Goal: Task Accomplishment & Management: Use online tool/utility

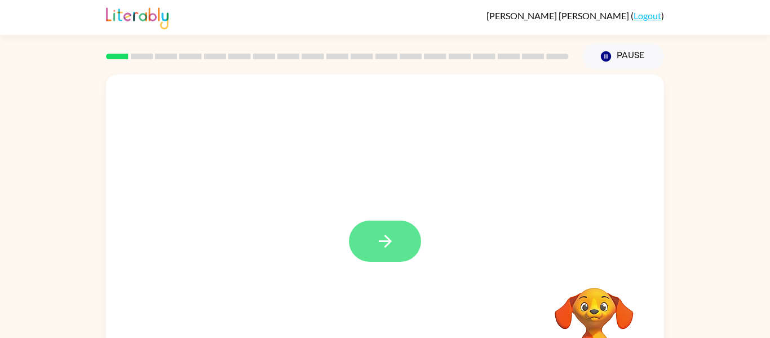
click at [362, 253] on button "button" at bounding box center [385, 241] width 72 height 41
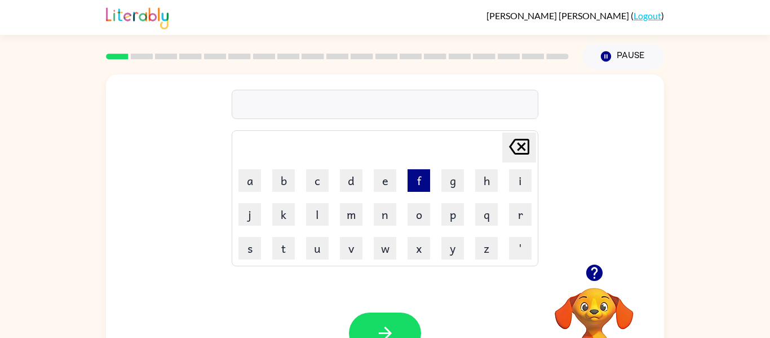
click at [420, 183] on button "f" at bounding box center [419, 180] width 23 height 23
click at [253, 182] on button "a" at bounding box center [250, 180] width 23 height 23
click at [246, 251] on button "s" at bounding box center [250, 248] width 23 height 23
click at [284, 252] on button "t" at bounding box center [283, 248] width 23 height 23
click at [411, 328] on button "button" at bounding box center [385, 332] width 72 height 41
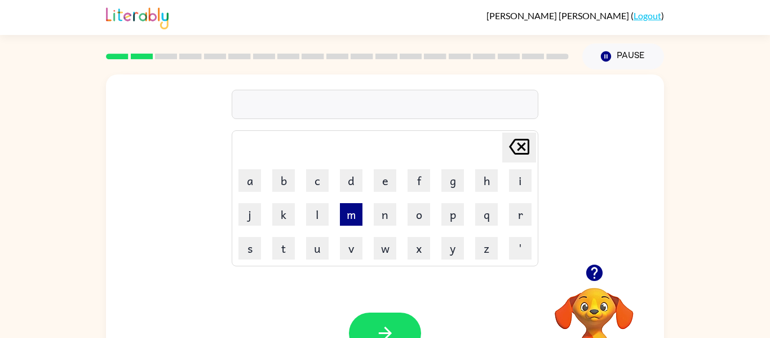
click at [343, 214] on button "m" at bounding box center [351, 214] width 23 height 23
click at [256, 184] on button "a" at bounding box center [250, 180] width 23 height 23
click at [285, 244] on button "t" at bounding box center [283, 248] width 23 height 23
click at [382, 333] on icon "button" at bounding box center [384, 333] width 13 height 13
click at [448, 186] on button "g" at bounding box center [453, 180] width 23 height 23
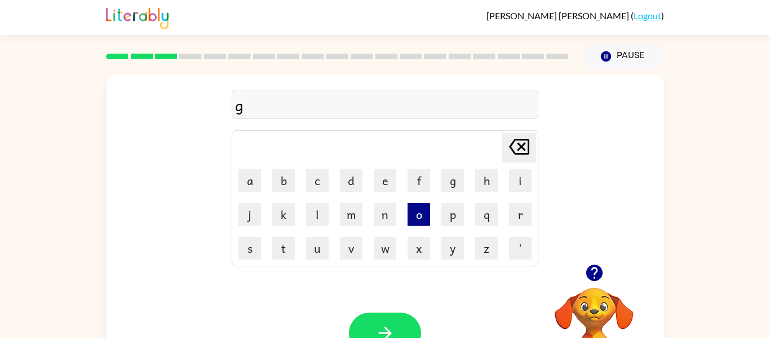
click at [419, 217] on button "o" at bounding box center [419, 214] width 23 height 23
click at [288, 241] on button "t" at bounding box center [283, 248] width 23 height 23
click at [394, 320] on button "button" at bounding box center [385, 332] width 72 height 41
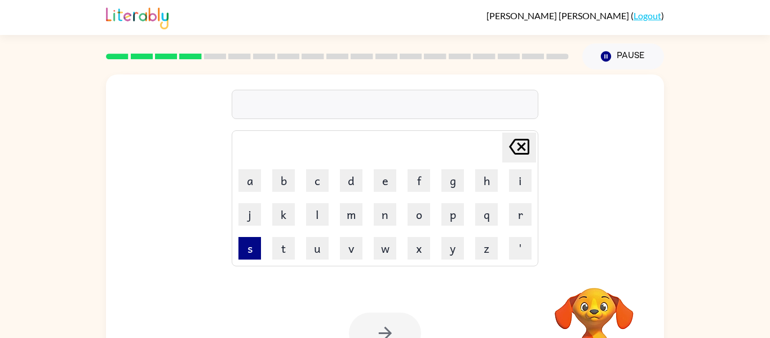
click at [245, 250] on button "s" at bounding box center [250, 248] width 23 height 23
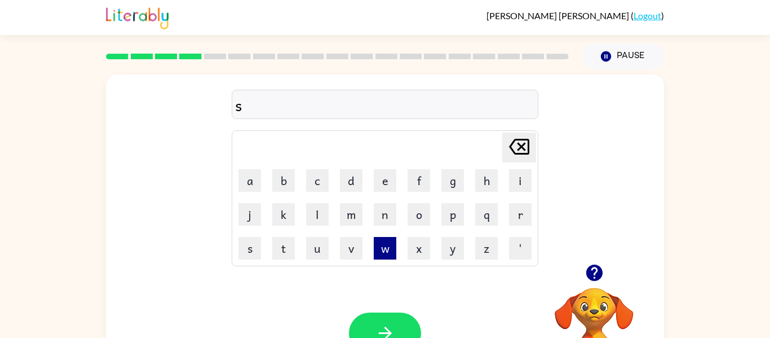
click at [382, 250] on button "w" at bounding box center [385, 248] width 23 height 23
click at [380, 178] on button "e" at bounding box center [385, 180] width 23 height 23
click at [316, 218] on button "l" at bounding box center [317, 214] width 23 height 23
click at [343, 222] on button "m" at bounding box center [351, 214] width 23 height 23
click at [368, 319] on button "button" at bounding box center [385, 332] width 72 height 41
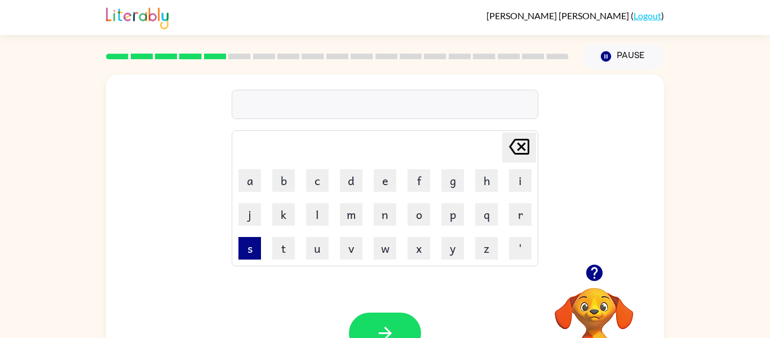
click at [243, 251] on button "s" at bounding box center [250, 248] width 23 height 23
click at [457, 210] on button "p" at bounding box center [453, 214] width 23 height 23
click at [246, 182] on button "a" at bounding box center [250, 180] width 23 height 23
click at [419, 215] on button "o" at bounding box center [419, 214] width 23 height 23
click at [283, 244] on button "t" at bounding box center [283, 248] width 23 height 23
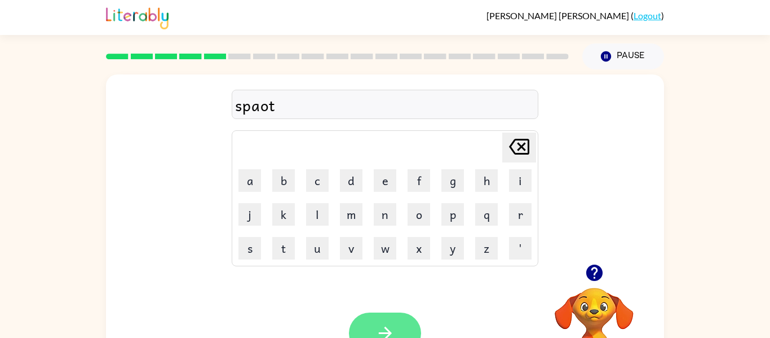
click at [368, 317] on button "button" at bounding box center [385, 332] width 72 height 41
click at [764, 146] on div "ha Delete Delete last character input a b c d e f g h i j k l m n o p q r s t u…" at bounding box center [385, 232] width 770 height 327
click at [270, 109] on div "ha" at bounding box center [385, 105] width 300 height 24
click at [371, 325] on button "button" at bounding box center [385, 332] width 72 height 41
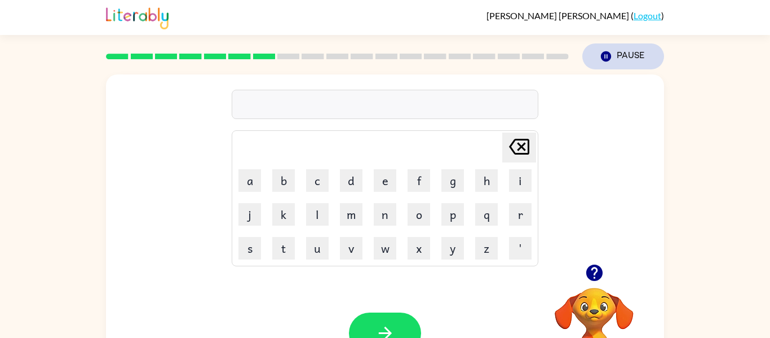
click at [603, 57] on icon "button" at bounding box center [606, 56] width 10 height 10
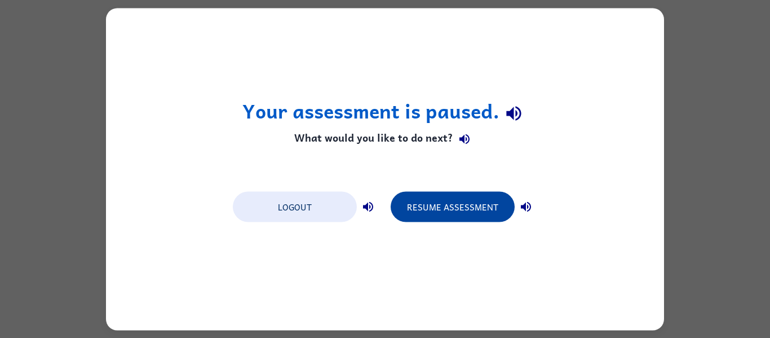
click at [458, 209] on button "Resume Assessment" at bounding box center [453, 206] width 124 height 30
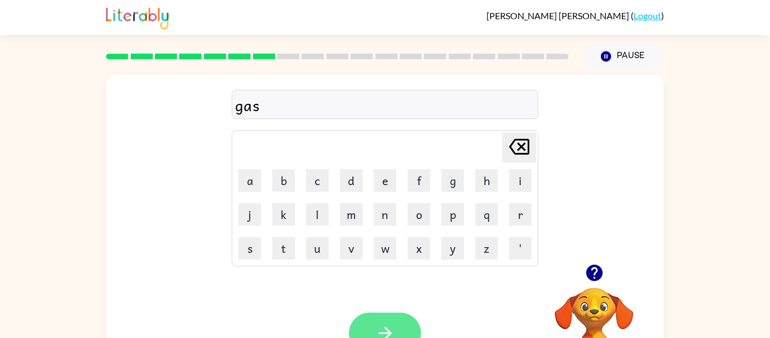
click at [372, 331] on button "button" at bounding box center [385, 332] width 72 height 41
click at [380, 337] on icon "button" at bounding box center [386, 333] width 20 height 20
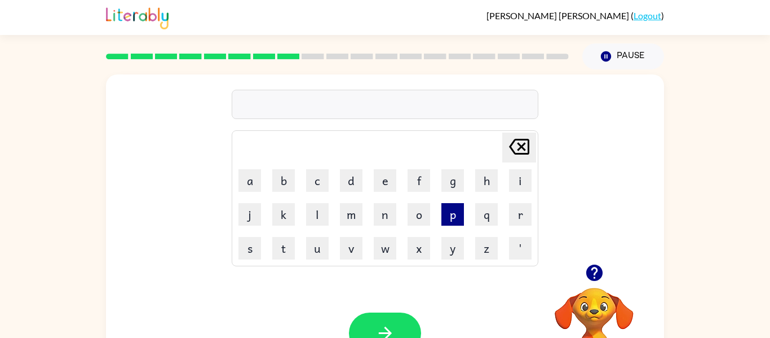
click at [449, 217] on button "p" at bounding box center [453, 214] width 23 height 23
type button "p"
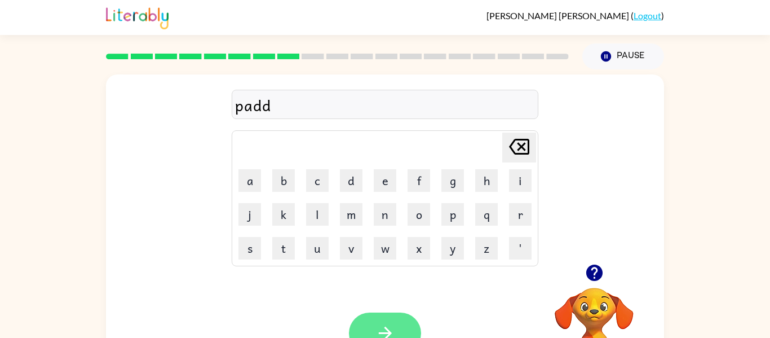
click at [398, 328] on button "button" at bounding box center [385, 332] width 72 height 41
click at [356, 326] on button "button" at bounding box center [385, 332] width 72 height 41
click at [398, 317] on button "button" at bounding box center [385, 332] width 72 height 41
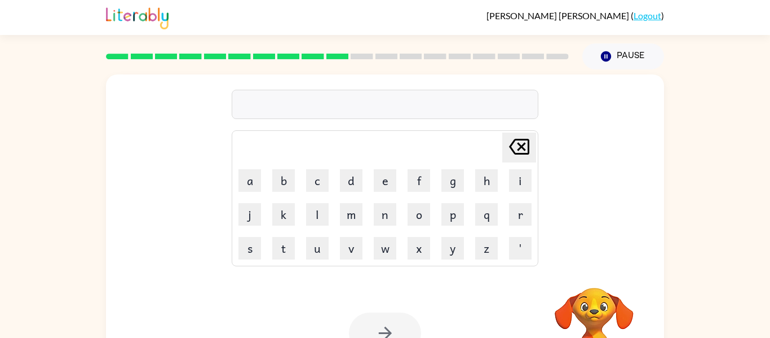
click at [471, 253] on td "z" at bounding box center [486, 248] width 33 height 33
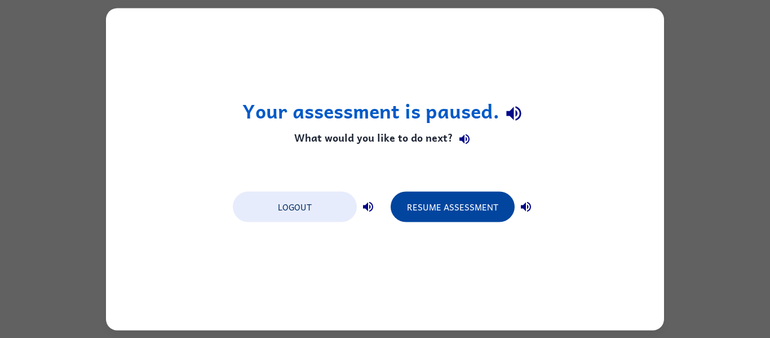
click at [469, 204] on button "Resume Assessment" at bounding box center [453, 206] width 124 height 30
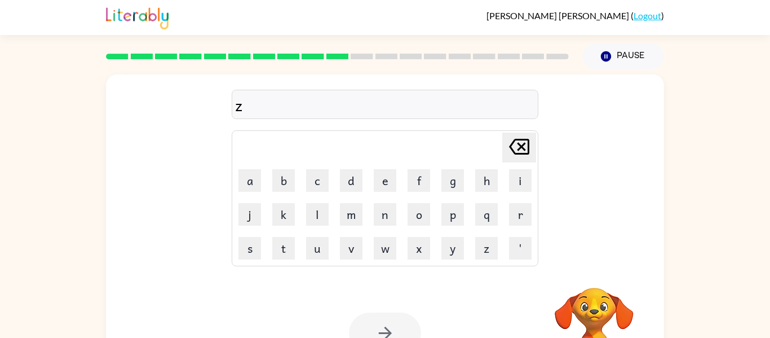
click at [469, 204] on td "p" at bounding box center [453, 214] width 33 height 33
click at [356, 321] on button "button" at bounding box center [385, 332] width 72 height 41
click at [365, 226] on td "m" at bounding box center [351, 214] width 33 height 33
click at [593, 268] on icon "button" at bounding box center [595, 273] width 20 height 20
click at [394, 332] on icon "button" at bounding box center [386, 333] width 20 height 20
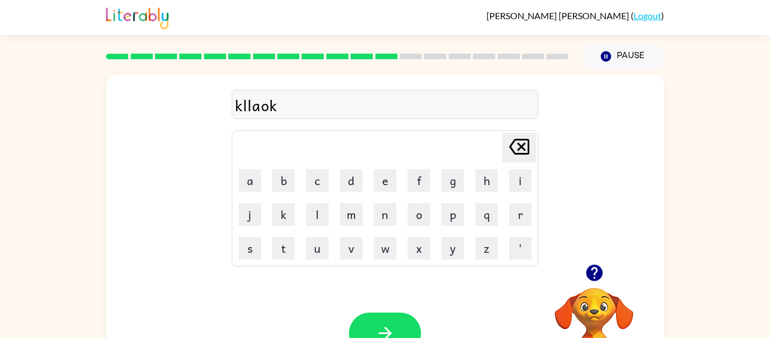
scroll to position [59, 0]
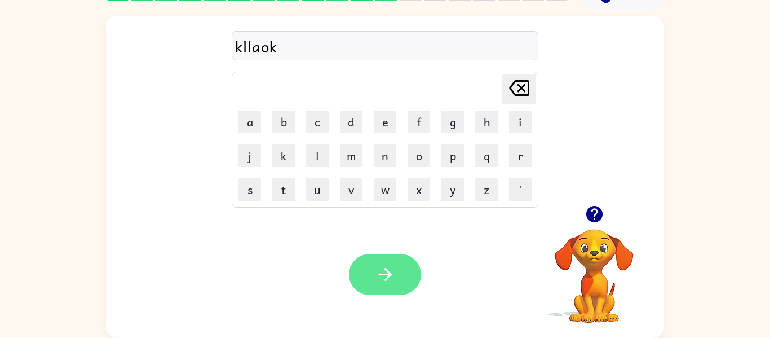
click at [378, 279] on icon "button" at bounding box center [386, 275] width 20 height 20
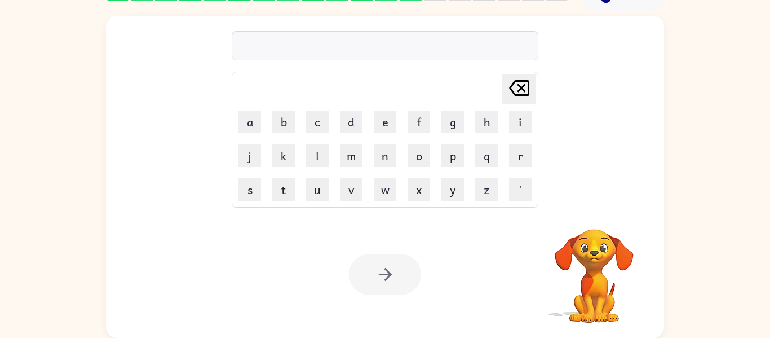
scroll to position [0, 0]
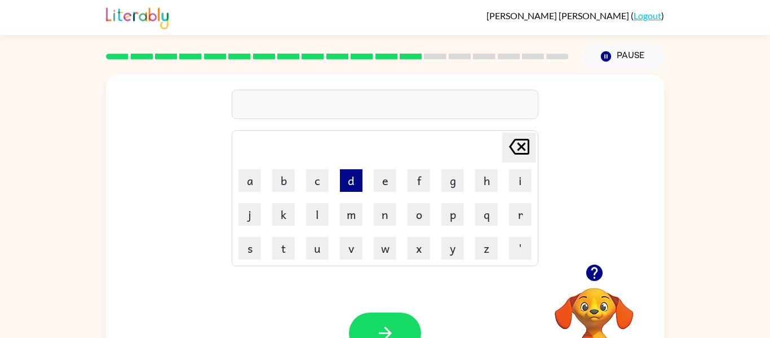
click at [362, 177] on button "d" at bounding box center [351, 180] width 23 height 23
click at [587, 268] on icon "button" at bounding box center [595, 273] width 20 height 20
click at [572, 288] on video "Your browser must support playing .mp4 files to use Literably. Please try using…" at bounding box center [594, 326] width 113 height 113
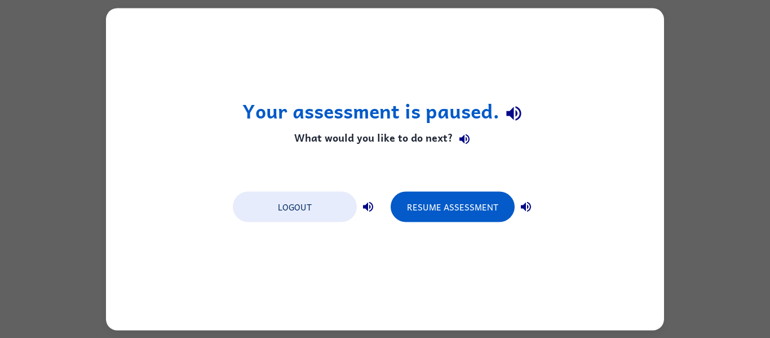
click at [442, 188] on div "Logout Resume Assessment" at bounding box center [385, 205] width 316 height 43
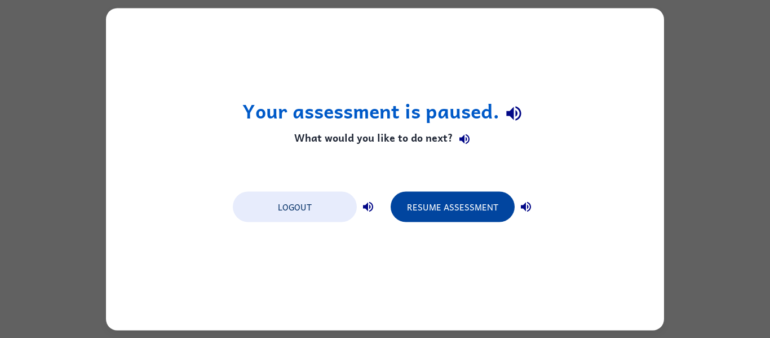
click at [441, 202] on button "Resume Assessment" at bounding box center [453, 206] width 124 height 30
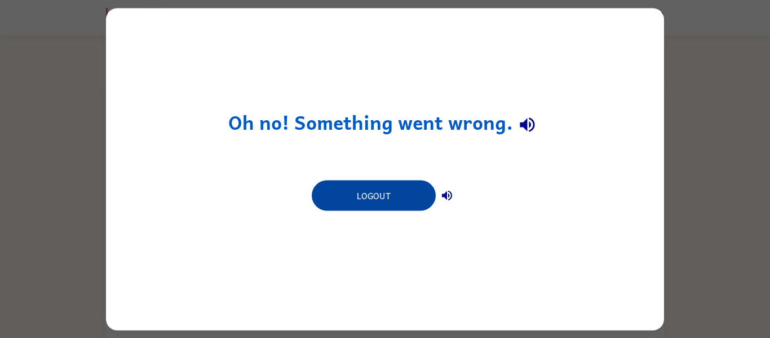
click at [409, 191] on button "Logout" at bounding box center [374, 195] width 124 height 30
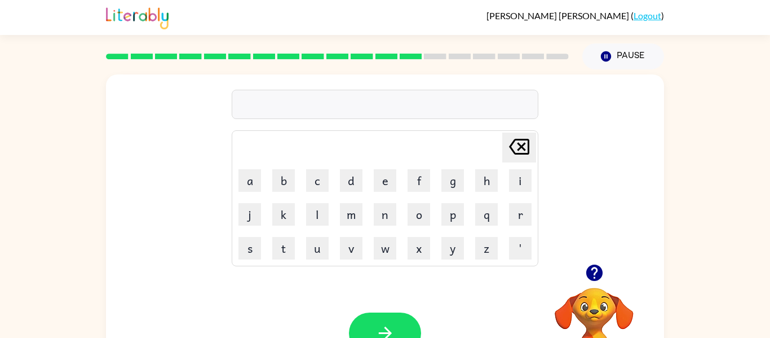
click at [704, 229] on div "Delete Delete last character input a b c d e f g h i j k l m n o p q r s t u v …" at bounding box center [385, 232] width 770 height 327
click at [294, 241] on button "t" at bounding box center [283, 248] width 23 height 23
click at [403, 246] on td "x" at bounding box center [419, 248] width 33 height 33
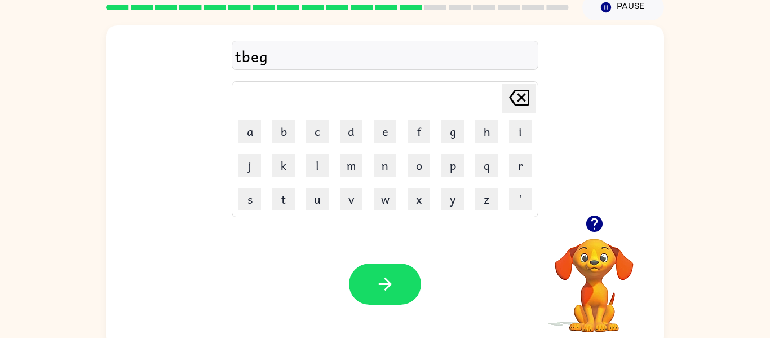
scroll to position [59, 0]
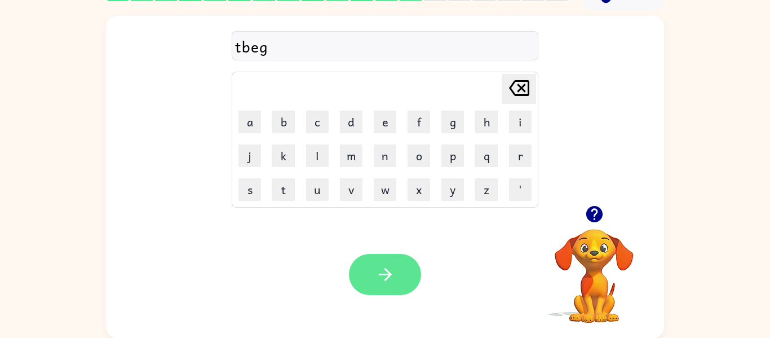
click at [413, 270] on button "button" at bounding box center [385, 274] width 72 height 41
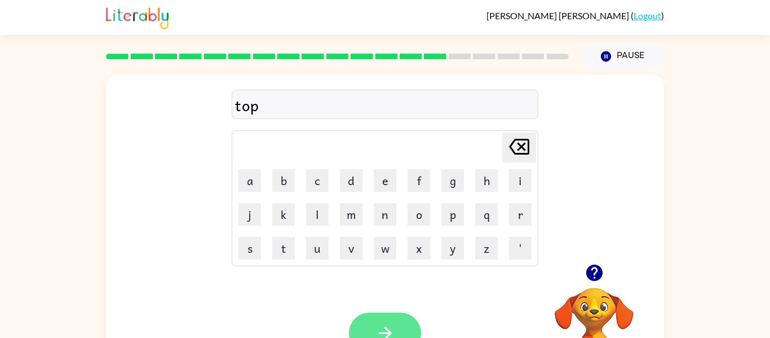
click at [395, 315] on button "button" at bounding box center [385, 332] width 72 height 41
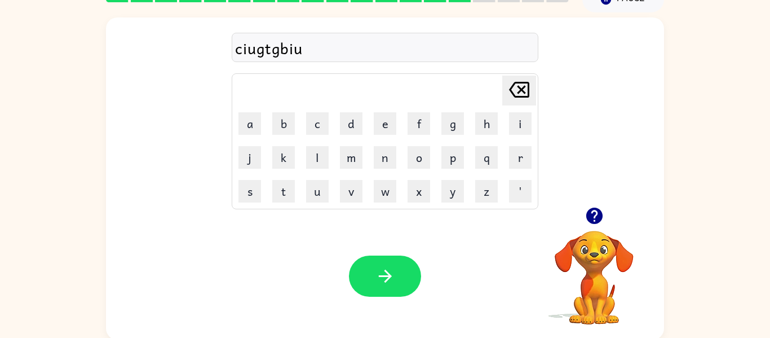
scroll to position [59, 0]
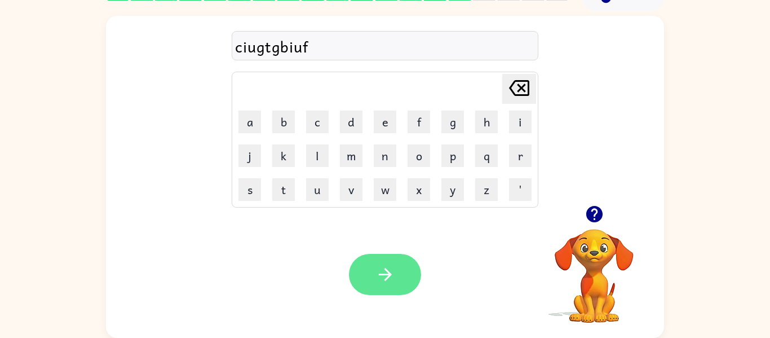
click at [398, 259] on button "button" at bounding box center [385, 274] width 72 height 41
click at [369, 263] on button "button" at bounding box center [385, 274] width 72 height 41
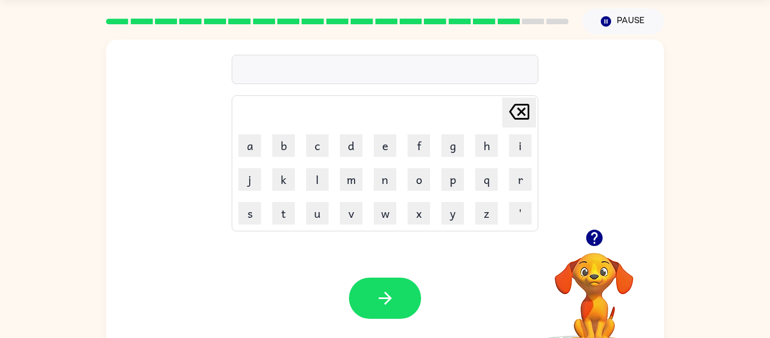
scroll to position [0, 0]
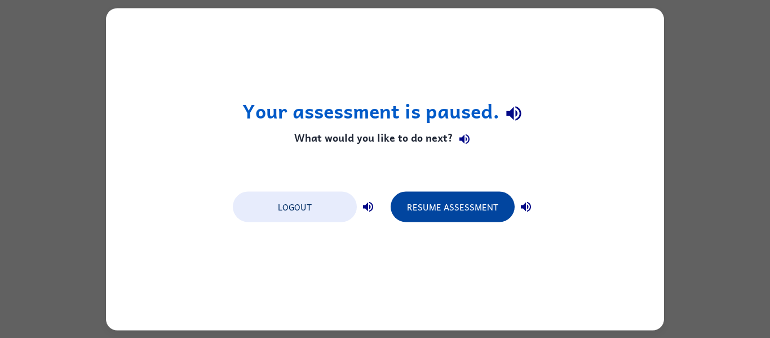
click at [421, 209] on button "Resume Assessment" at bounding box center [453, 206] width 124 height 30
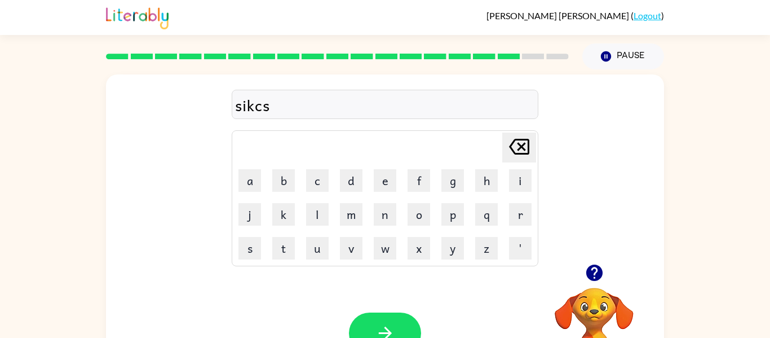
click at [403, 305] on div "Your browser must support playing .mp4 files to use Literably. Please try using…" at bounding box center [385, 333] width 558 height 127
click at [395, 317] on button "button" at bounding box center [385, 332] width 72 height 41
click at [385, 318] on button "button" at bounding box center [385, 332] width 72 height 41
